Goal: Information Seeking & Learning: Find specific fact

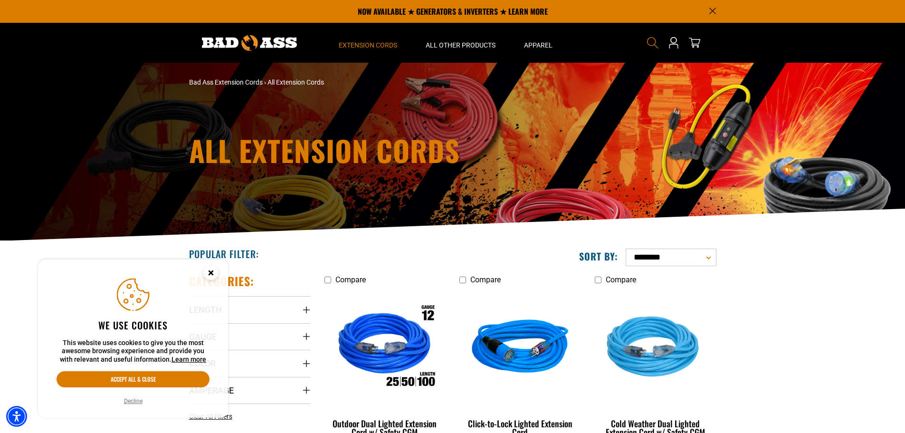
click at [648, 46] on icon "Search" at bounding box center [652, 43] width 12 height 12
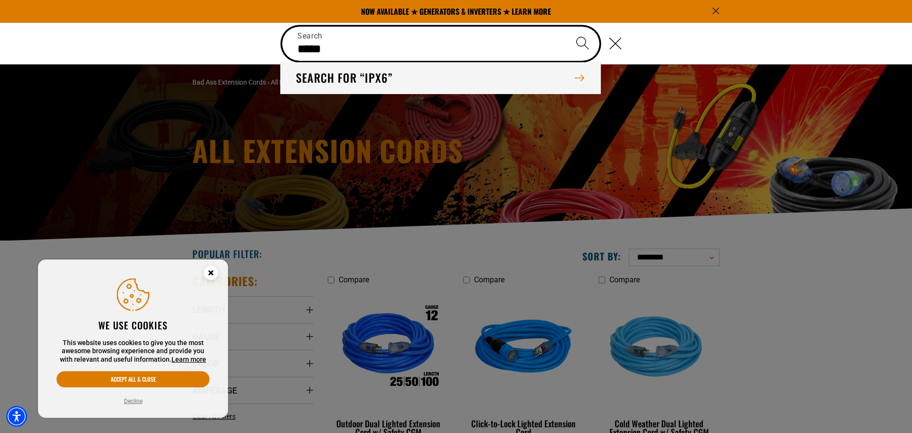
type input "****"
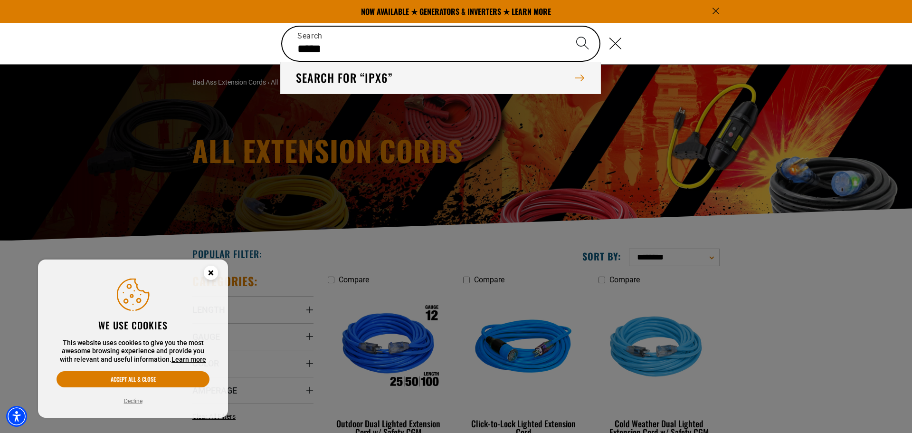
click at [578, 78] on icon "Search" at bounding box center [579, 78] width 10 height 7
